Goal: Register for event/course: Register for event/course

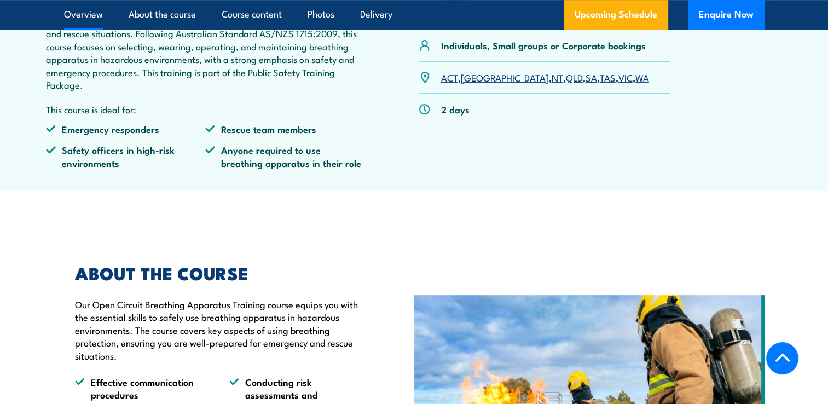
scroll to position [467, 0]
click at [469, 84] on div "ACT , NSW , NT , QLD , SA , TAS , VIC , WA" at bounding box center [545, 78] width 252 height 32
click at [471, 78] on link "[GEOGRAPHIC_DATA]" at bounding box center [505, 77] width 88 height 13
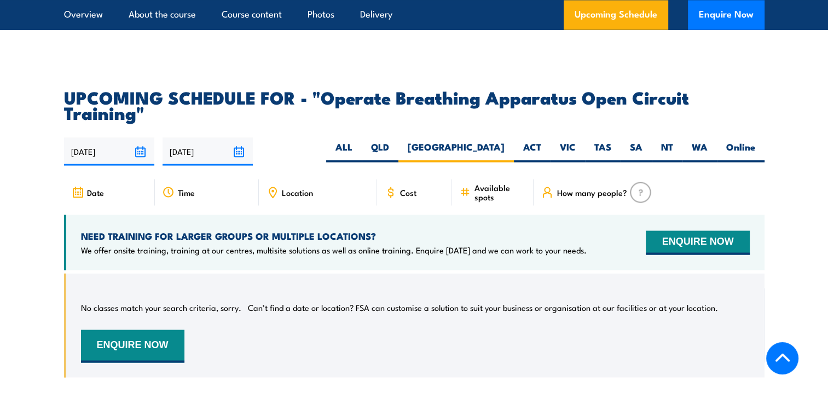
scroll to position [1834, 0]
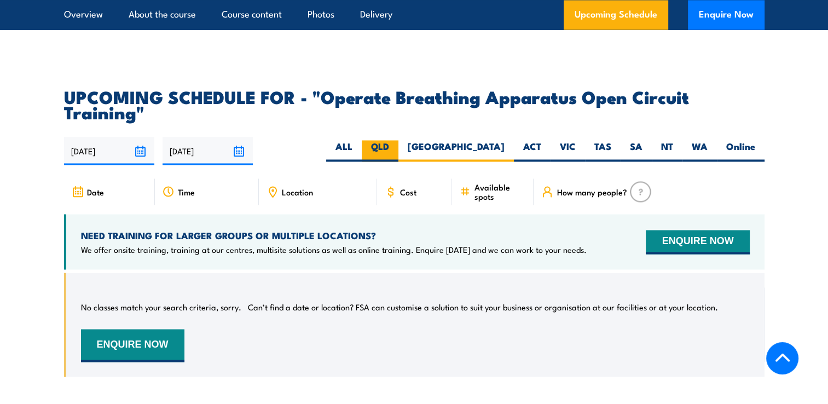
click at [398, 140] on label "QLD" at bounding box center [380, 150] width 37 height 21
click at [396, 140] on input "QLD" at bounding box center [392, 143] width 7 height 7
radio input "true"
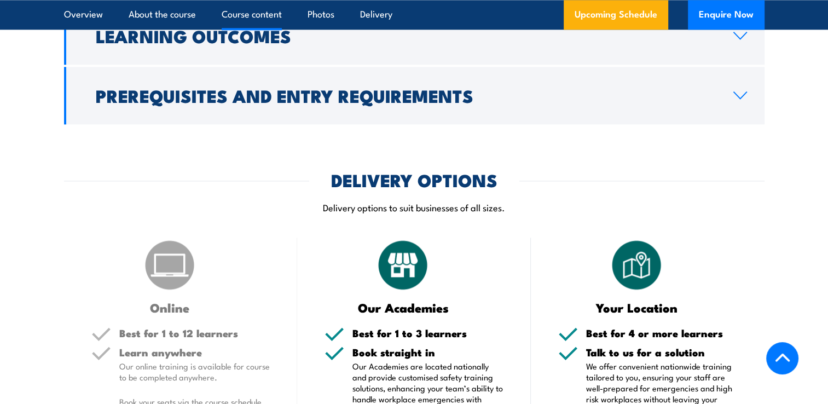
scroll to position [1256, 0]
